Goal: Check status: Check status

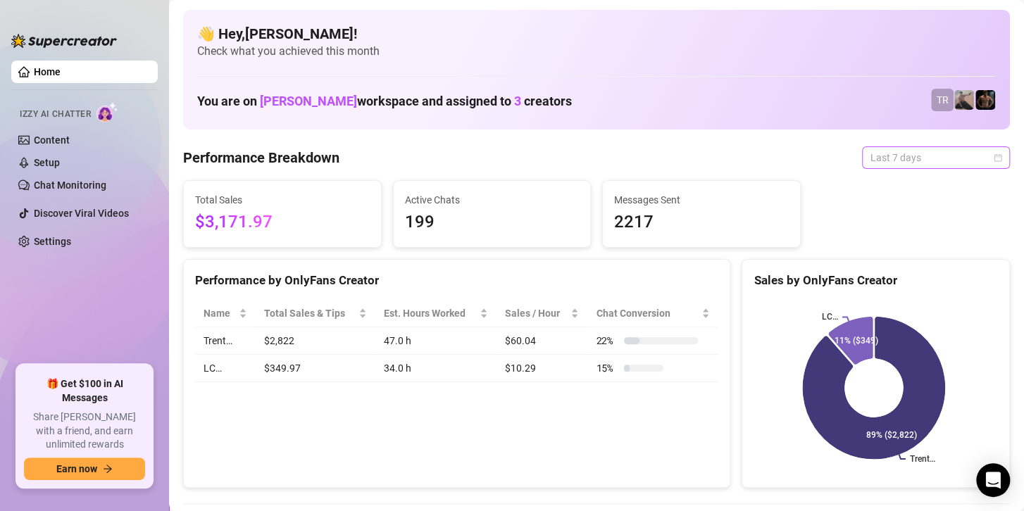
click at [897, 154] on span "Last 7 days" at bounding box center [935, 157] width 131 height 21
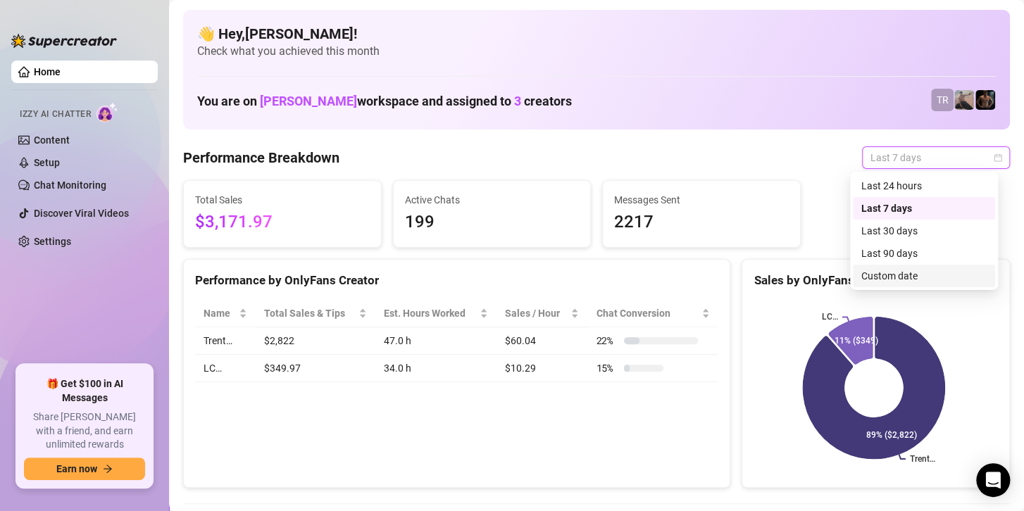
click at [878, 273] on div "Custom date" at bounding box center [923, 275] width 125 height 15
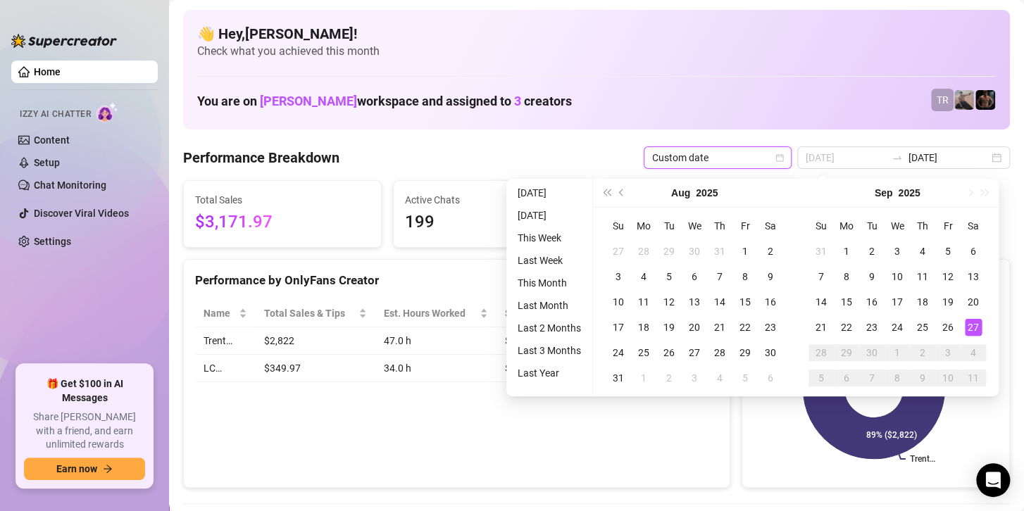
type input "[DATE]"
click at [976, 327] on div "27" at bounding box center [973, 327] width 17 height 17
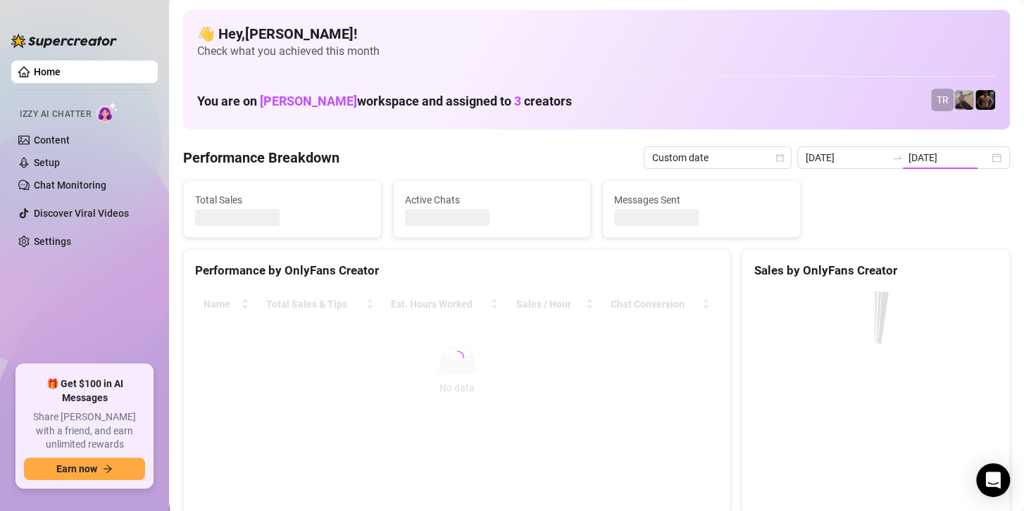
type input "[DATE]"
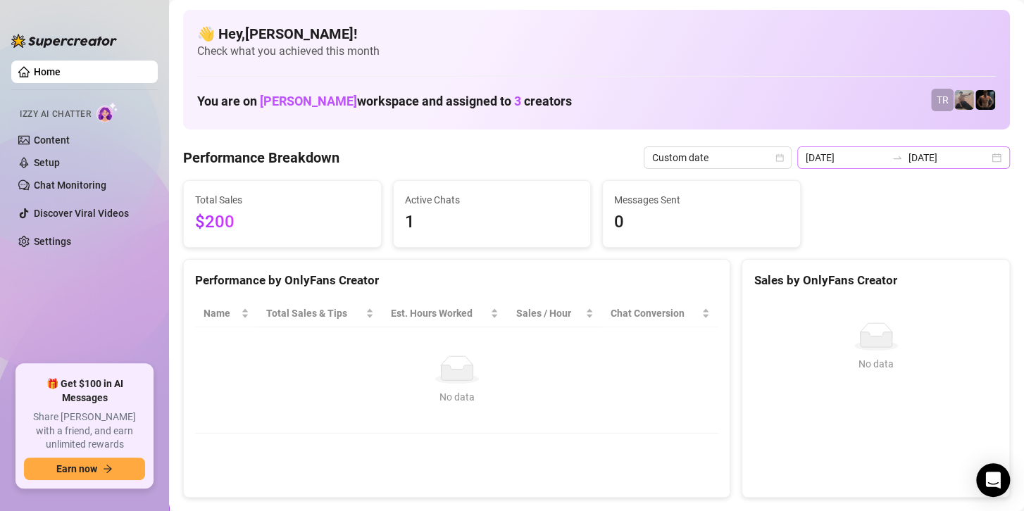
click at [918, 167] on div "[DATE] [DATE]" at bounding box center [903, 157] width 213 height 23
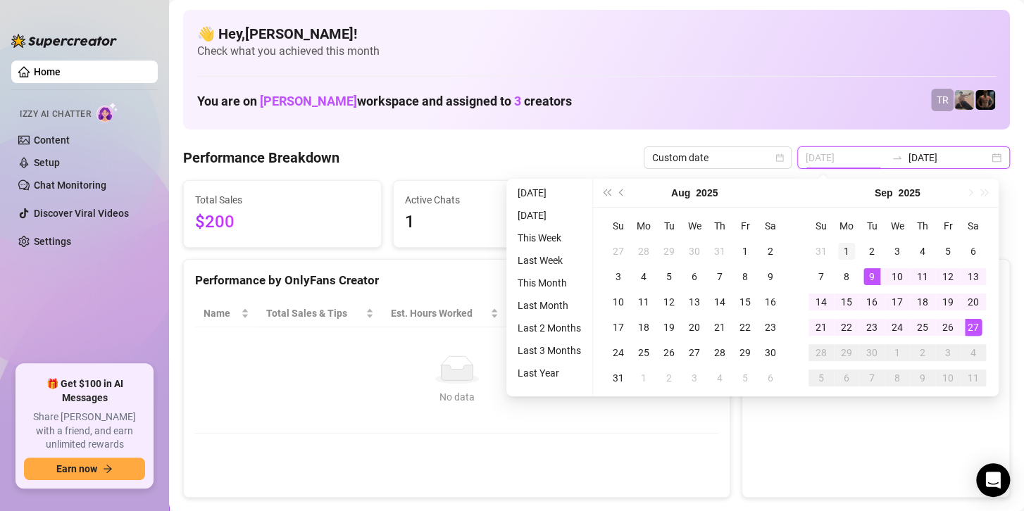
type input "[DATE]"
click at [839, 244] on div "1" at bounding box center [846, 251] width 17 height 17
type input "[DATE]"
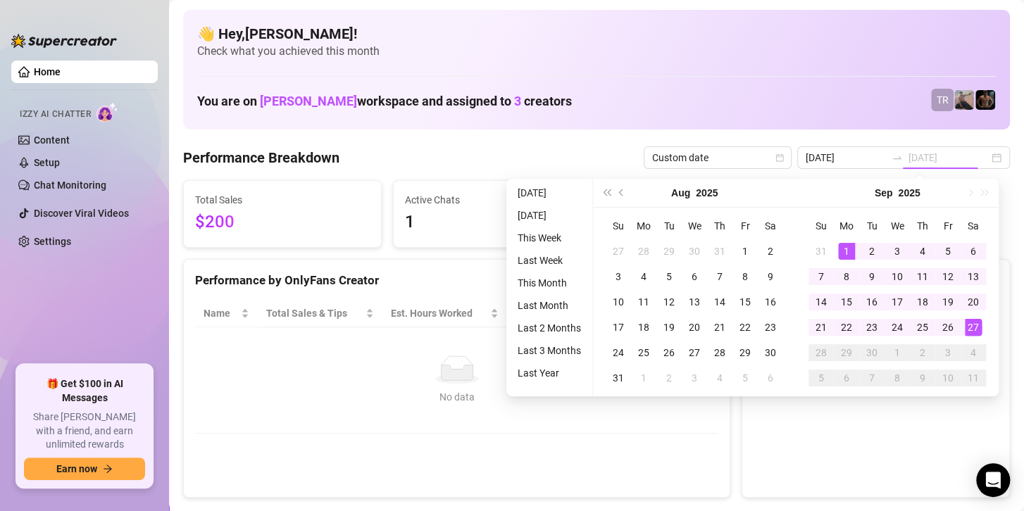
click at [976, 318] on td "27" at bounding box center [972, 327] width 25 height 25
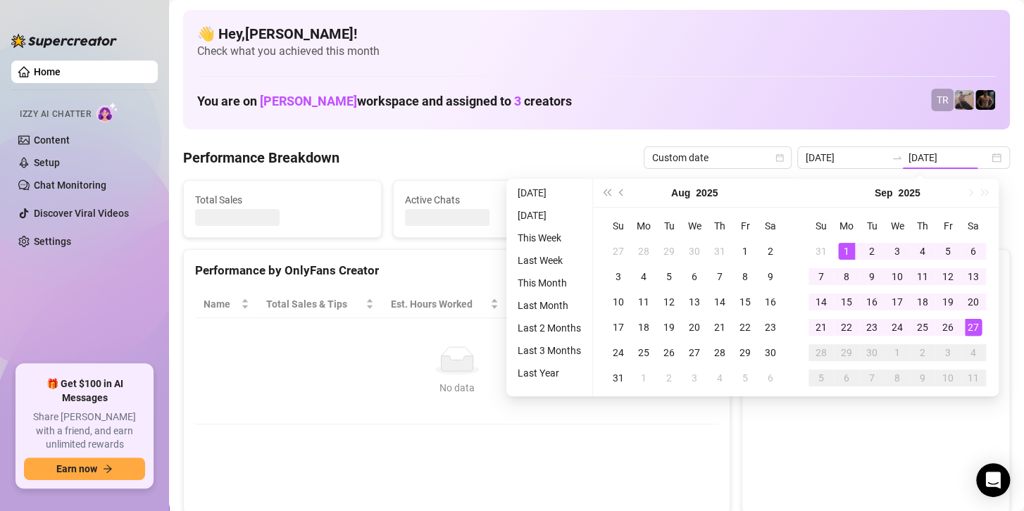
type input "[DATE]"
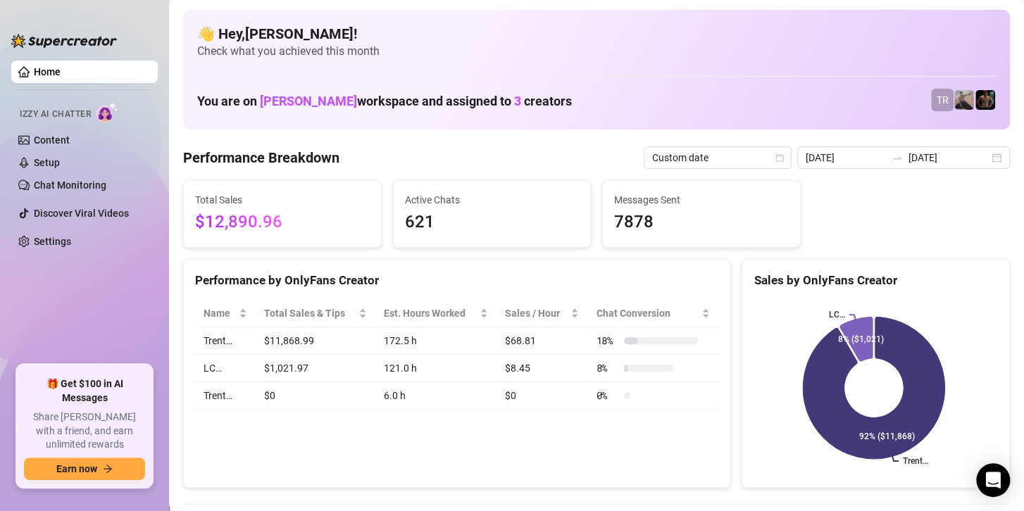
scroll to position [141, 0]
